Goal: Check status: Check status

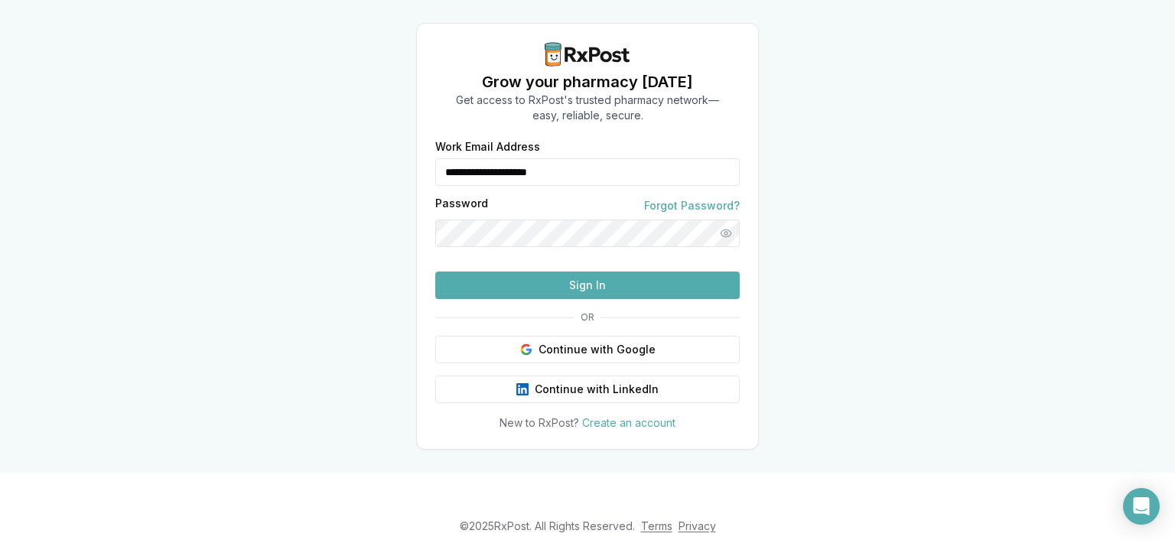
type input "**********"
click at [583, 299] on button "Sign In" at bounding box center [587, 286] width 304 height 28
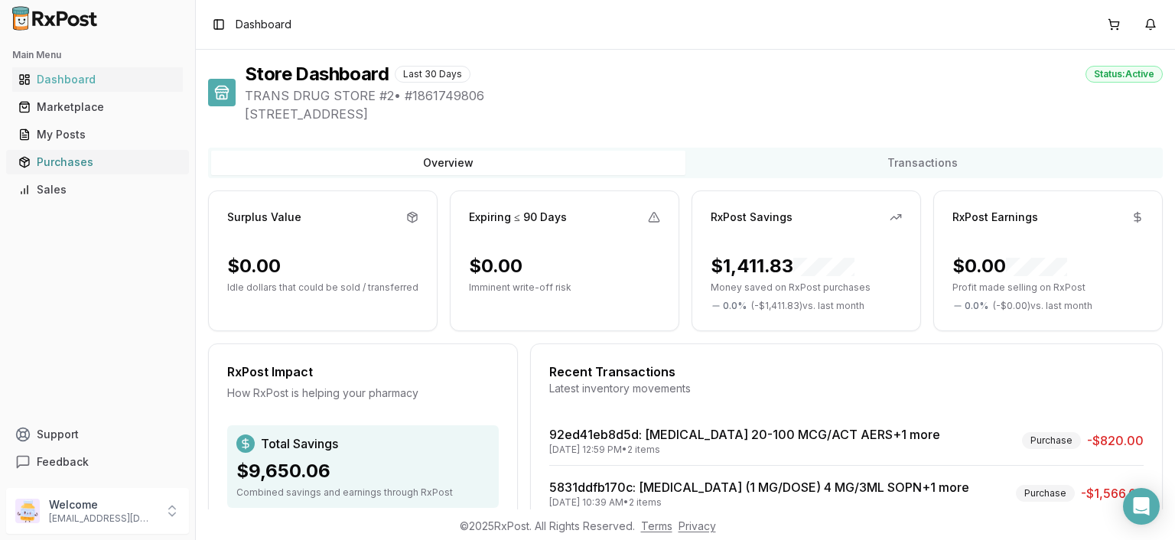
click at [72, 161] on div "Purchases" at bounding box center [97, 161] width 158 height 15
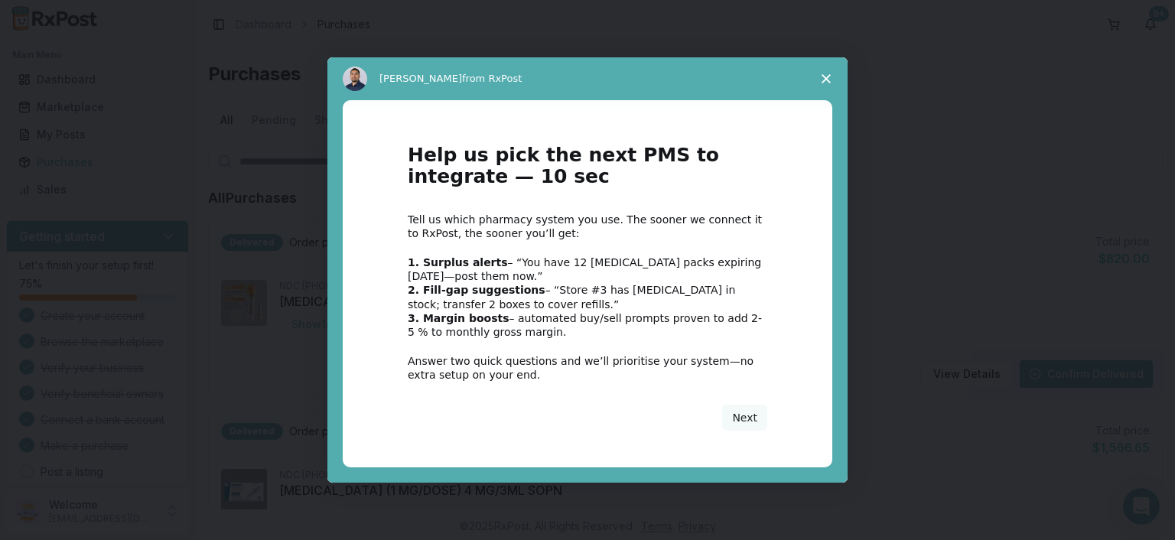
click at [824, 69] on span "Close survey" at bounding box center [826, 78] width 43 height 43
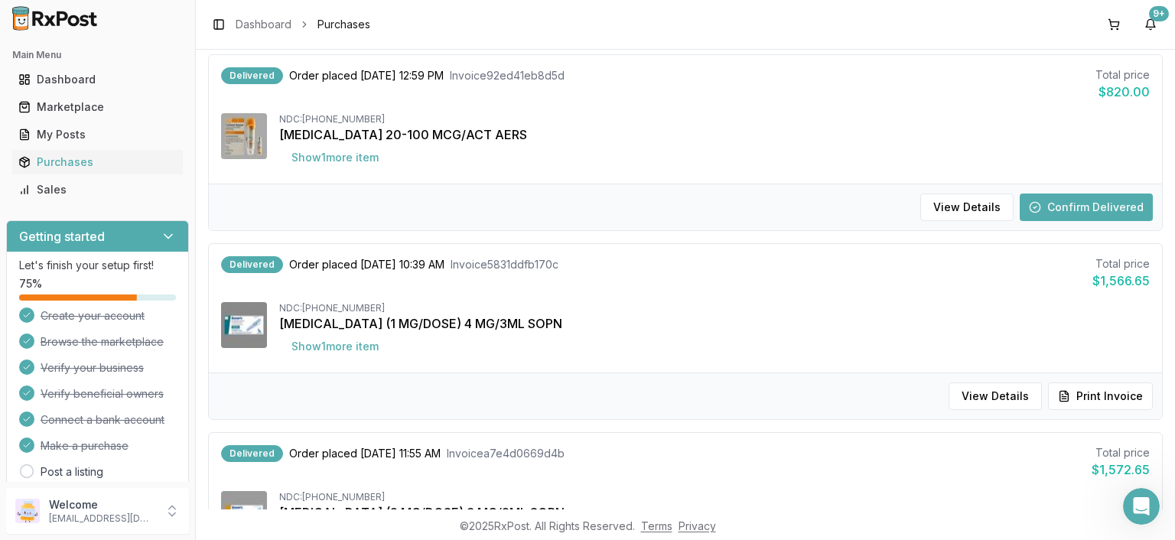
scroll to position [176, 0]
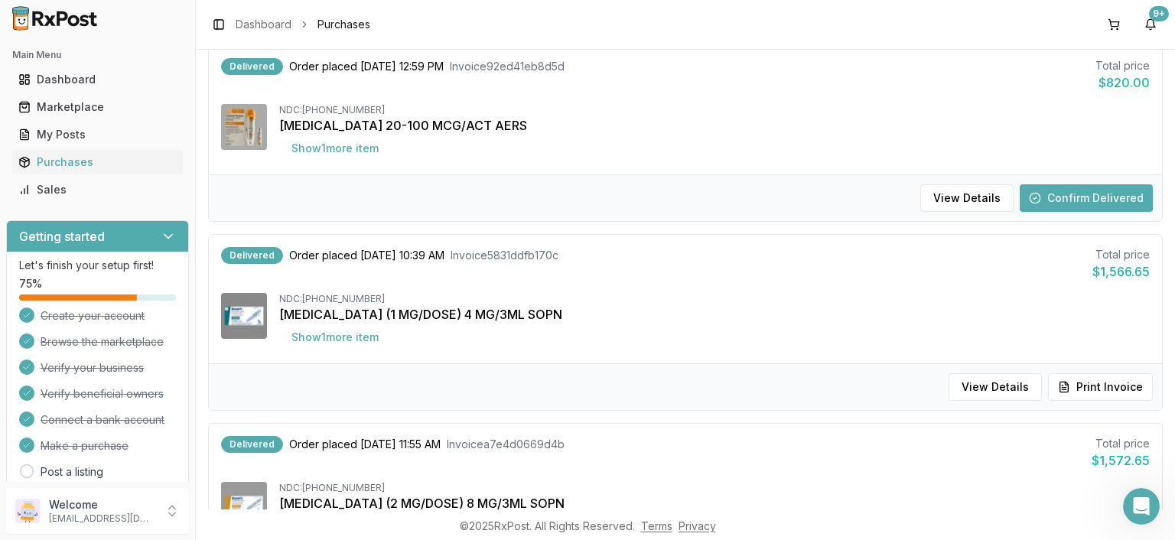
click at [1063, 201] on button "Confirm Delivered" at bounding box center [1086, 198] width 133 height 28
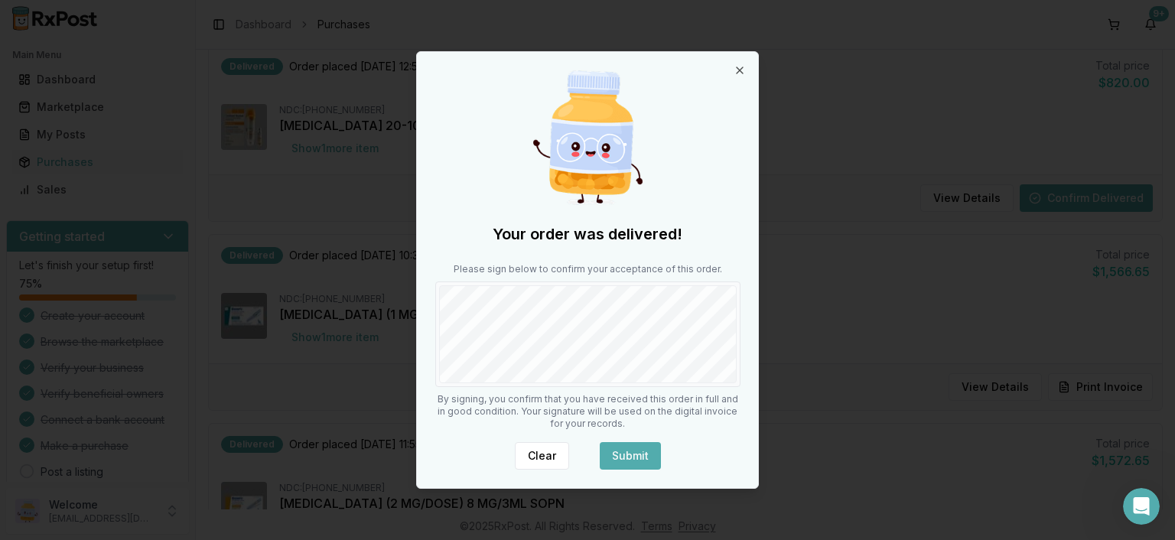
click at [623, 387] on div "Your order was delivered! Please sign below to confirm your acceptance of this …" at bounding box center [588, 270] width 342 height 436
click at [636, 456] on button "Submit" at bounding box center [630, 456] width 61 height 28
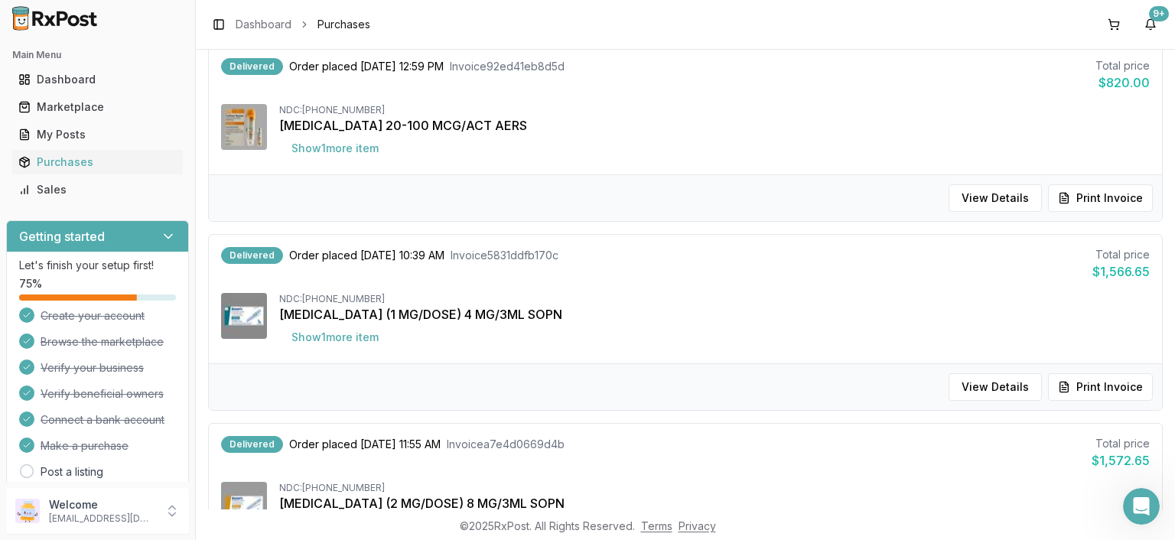
scroll to position [0, 0]
